Goal: Information Seeking & Learning: Check status

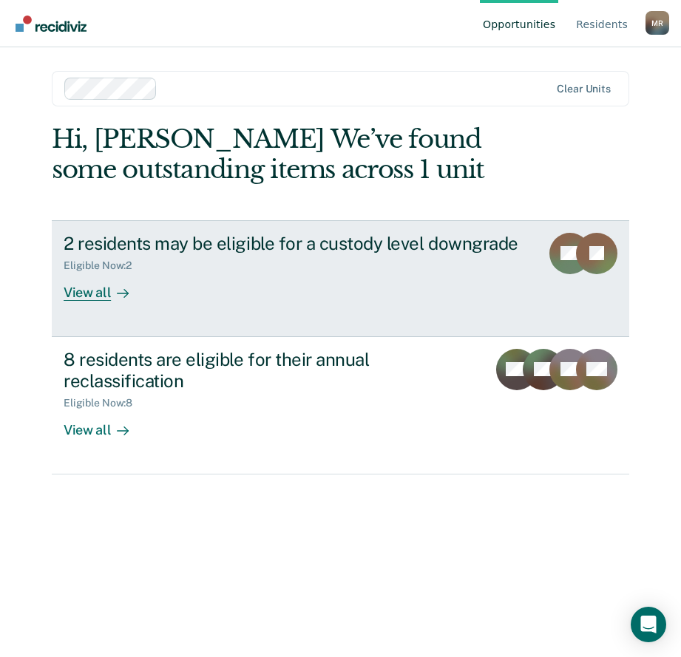
click at [102, 294] on div "View all" at bounding box center [105, 286] width 83 height 29
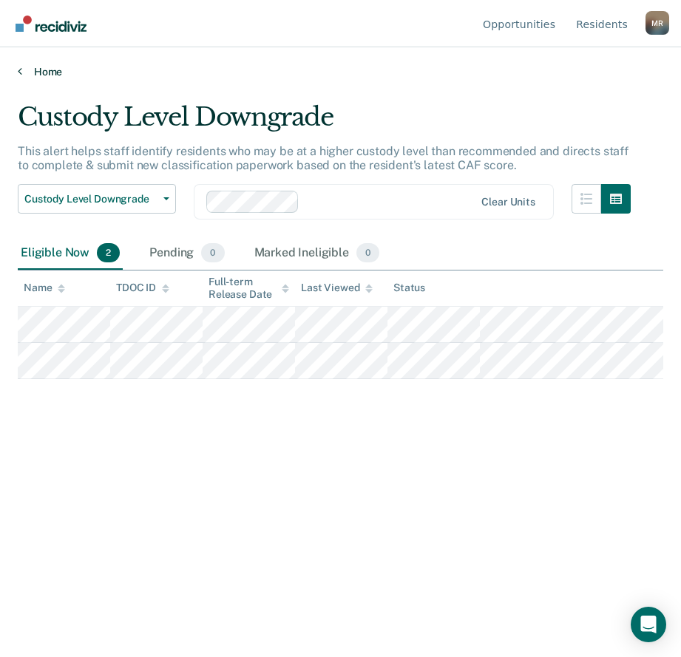
click at [32, 67] on link "Home" at bounding box center [341, 71] width 646 height 13
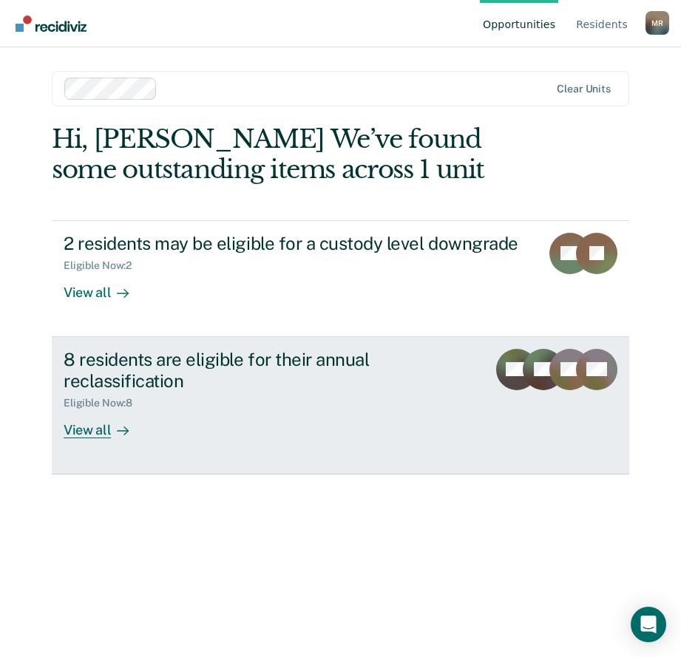
click at [96, 425] on div "View all" at bounding box center [105, 424] width 83 height 29
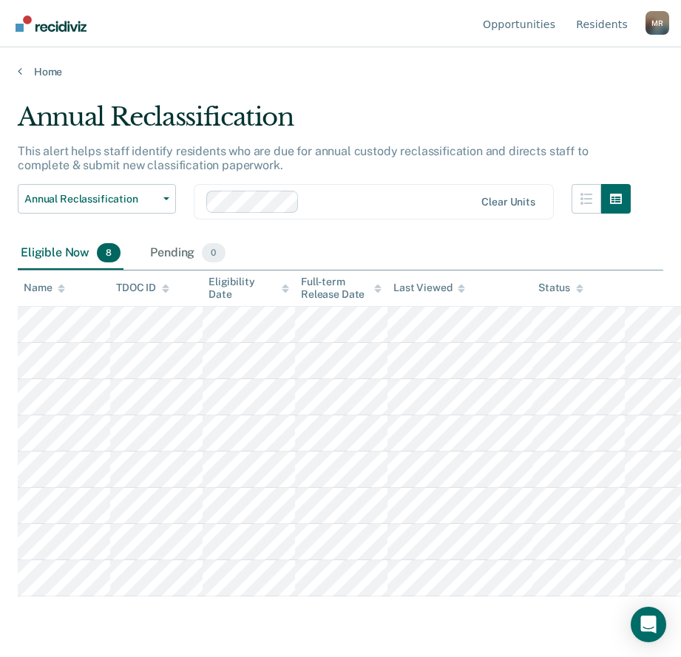
click at [106, 57] on div "Home" at bounding box center [340, 62] width 681 height 31
